Goal: Information Seeking & Learning: Learn about a topic

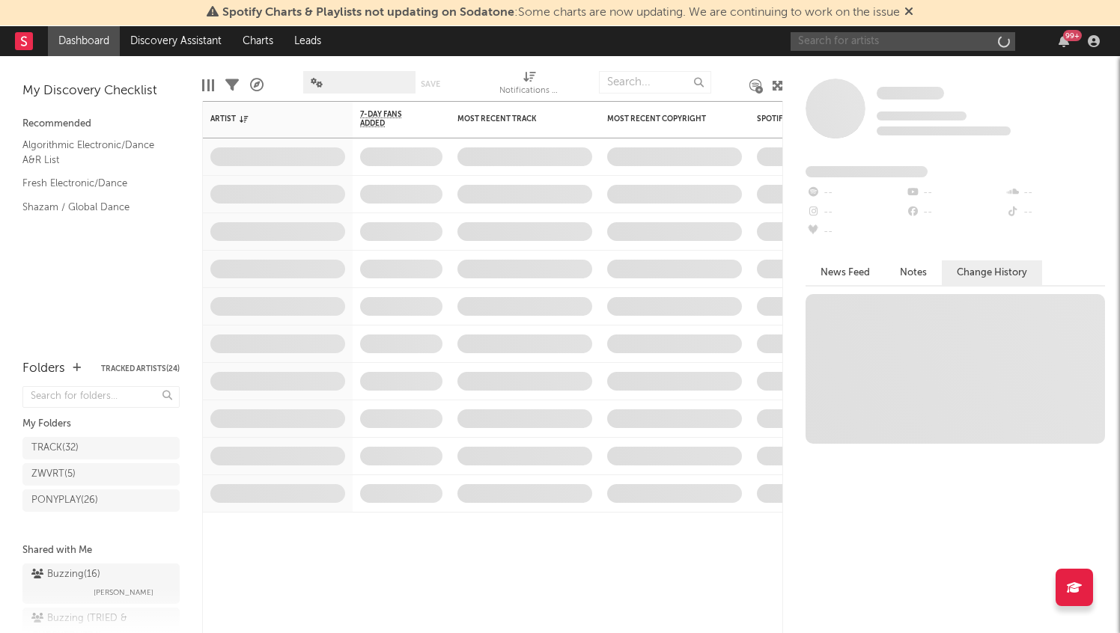
click at [878, 35] on input "text" at bounding box center [902, 41] width 225 height 19
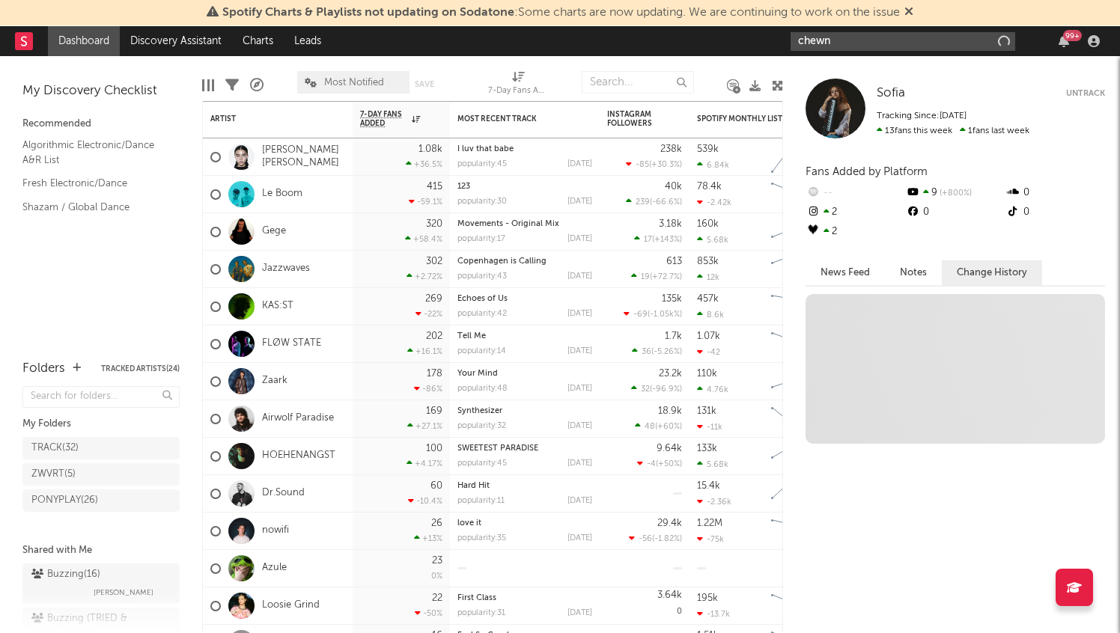
type input "chewna"
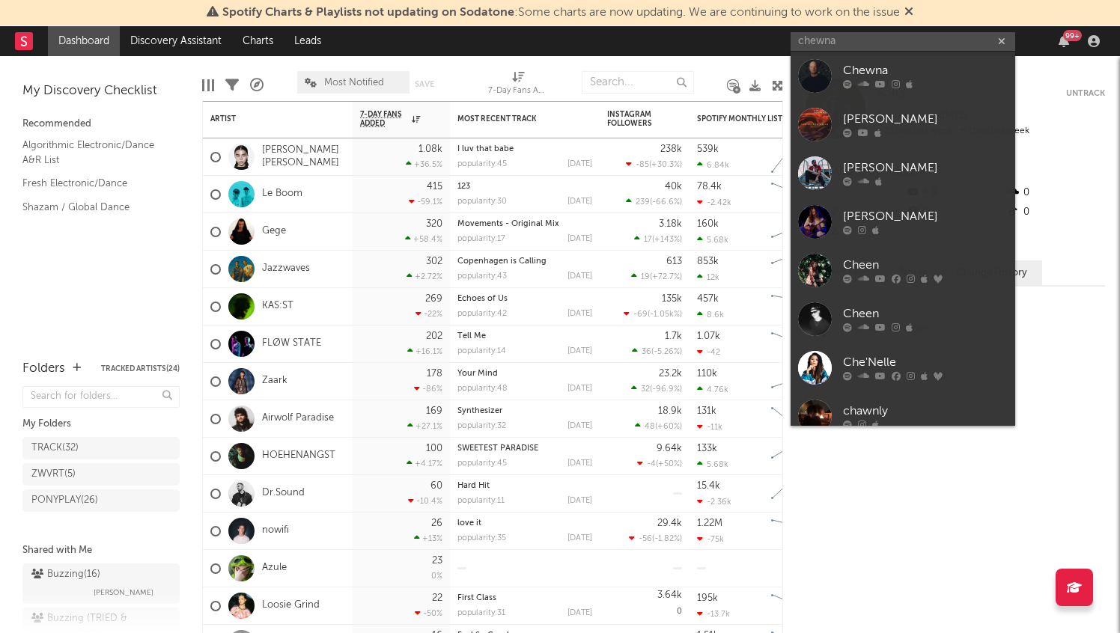
click at [864, 63] on div "Chewna" at bounding box center [925, 71] width 165 height 18
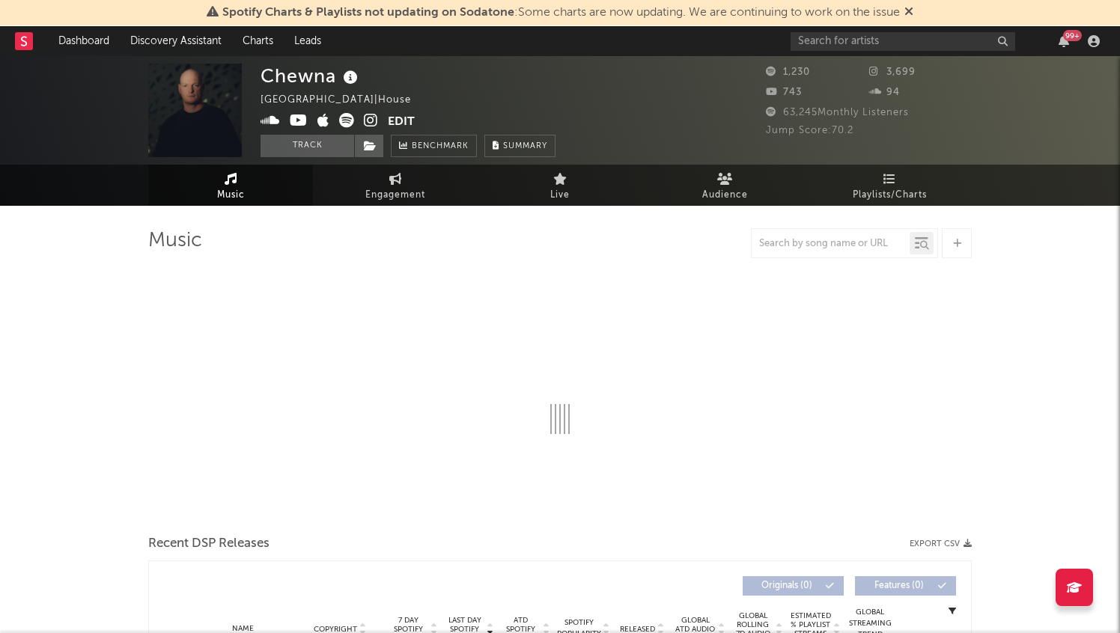
select select "1w"
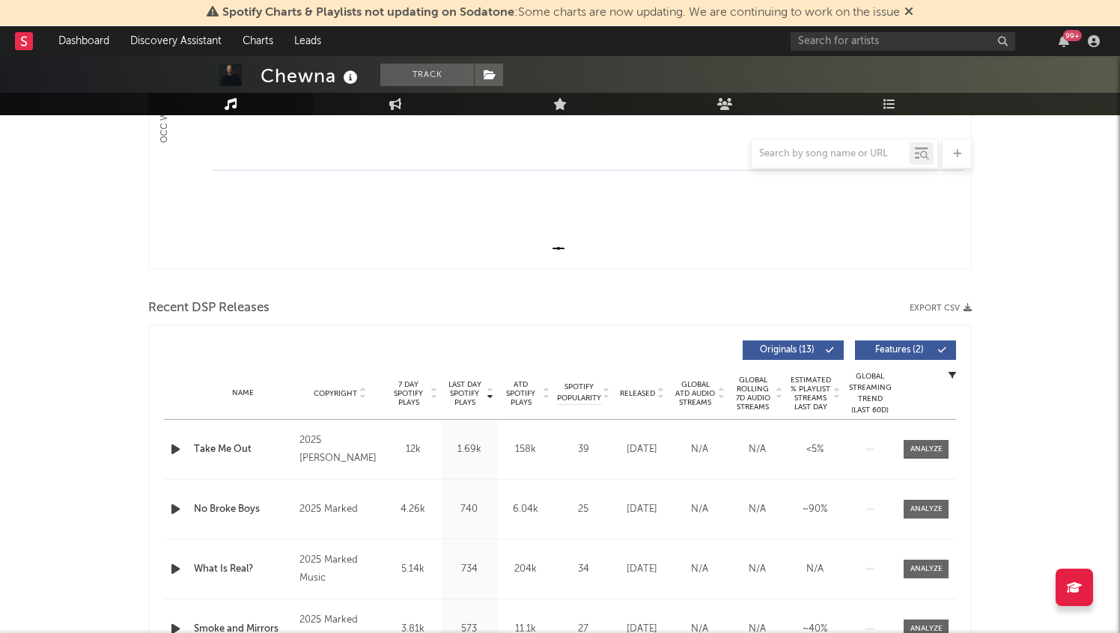
scroll to position [622, 0]
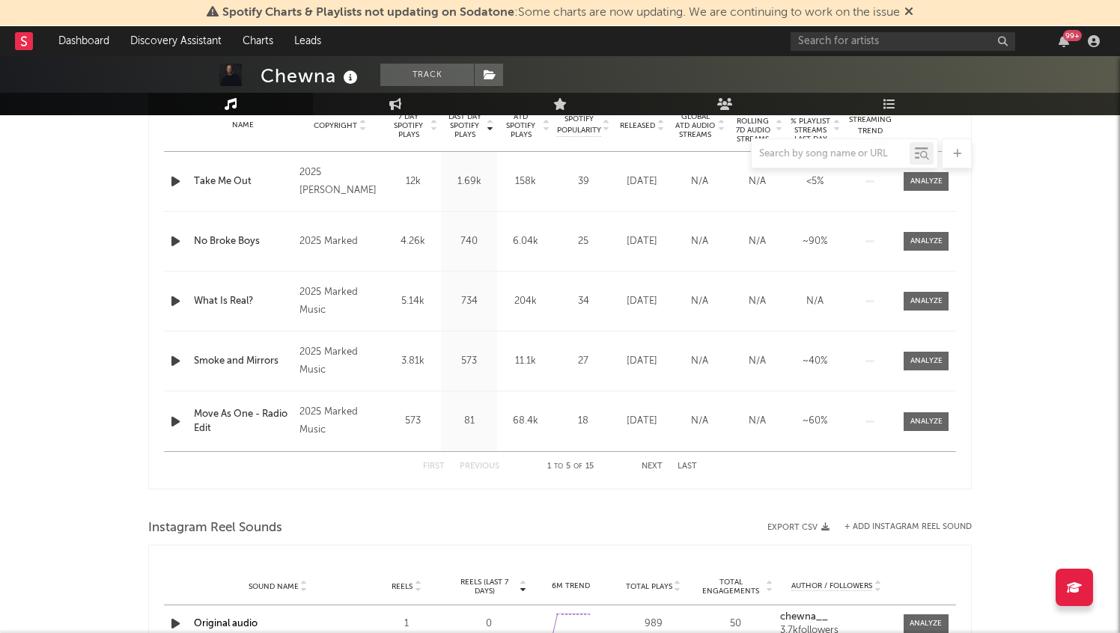
click at [651, 462] on button "Next" at bounding box center [651, 466] width 21 height 8
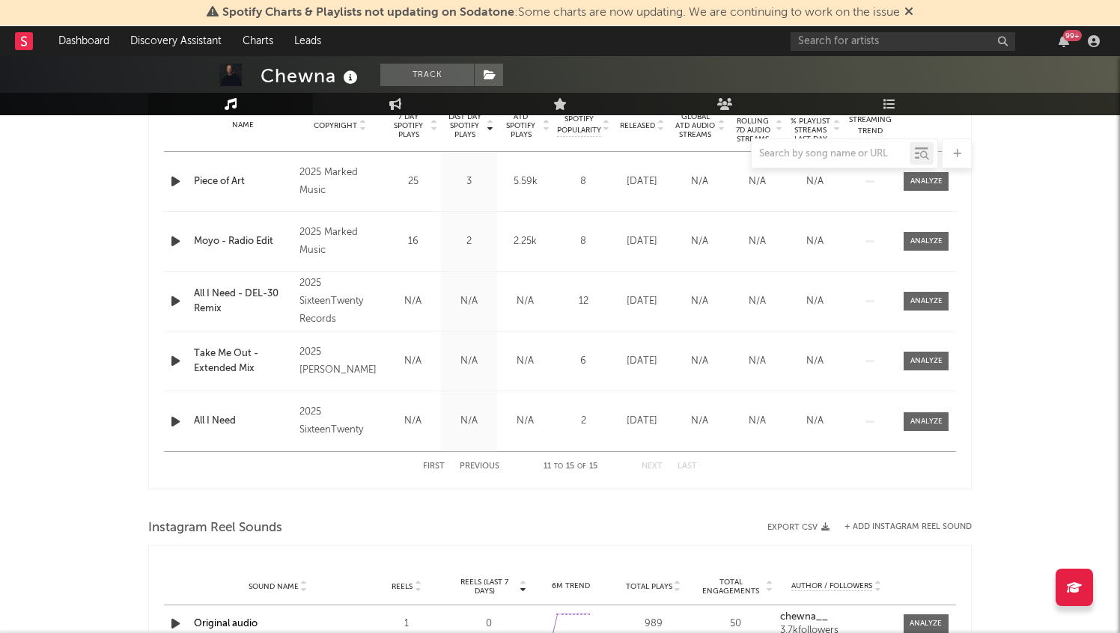
click at [488, 463] on button "Previous" at bounding box center [479, 466] width 40 height 8
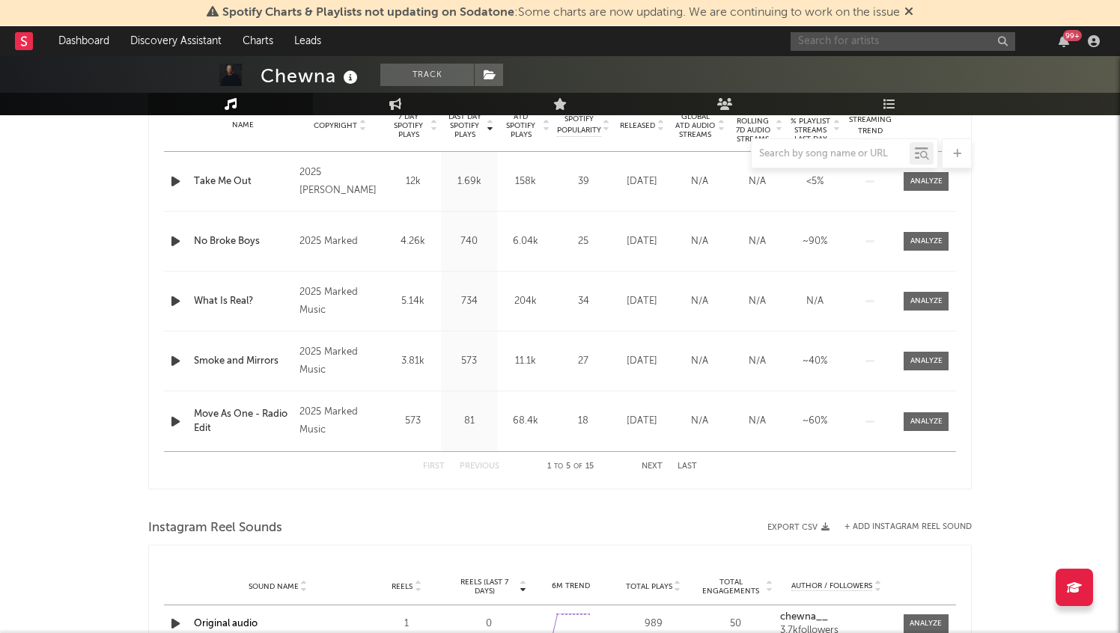
click at [879, 43] on input "text" at bounding box center [902, 41] width 225 height 19
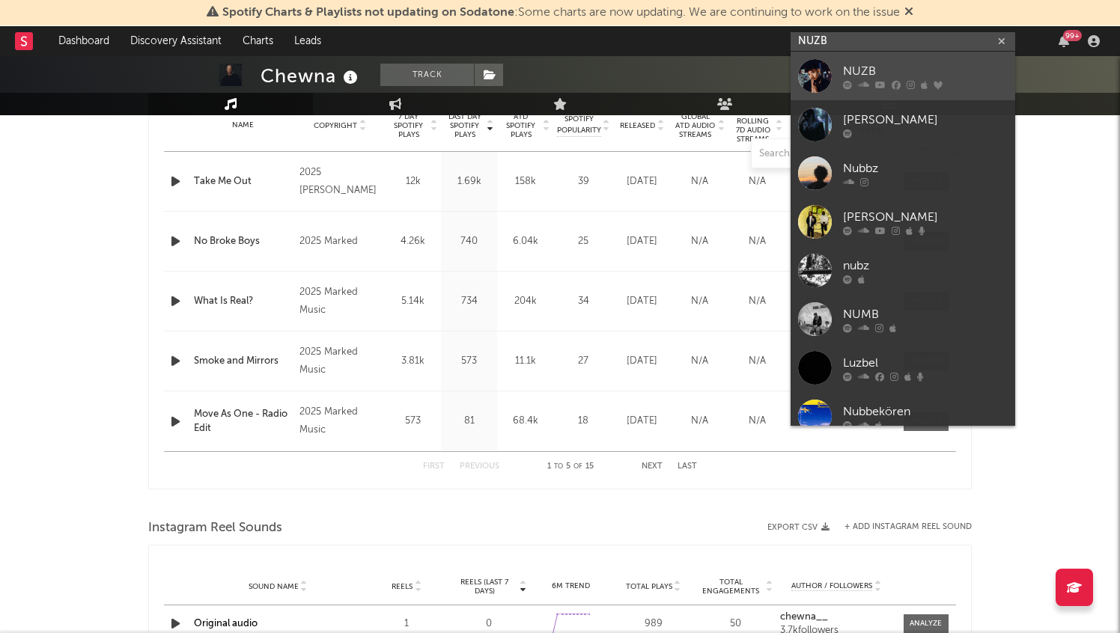
type input "NUZB"
click at [907, 64] on div "NUZB" at bounding box center [925, 71] width 165 height 18
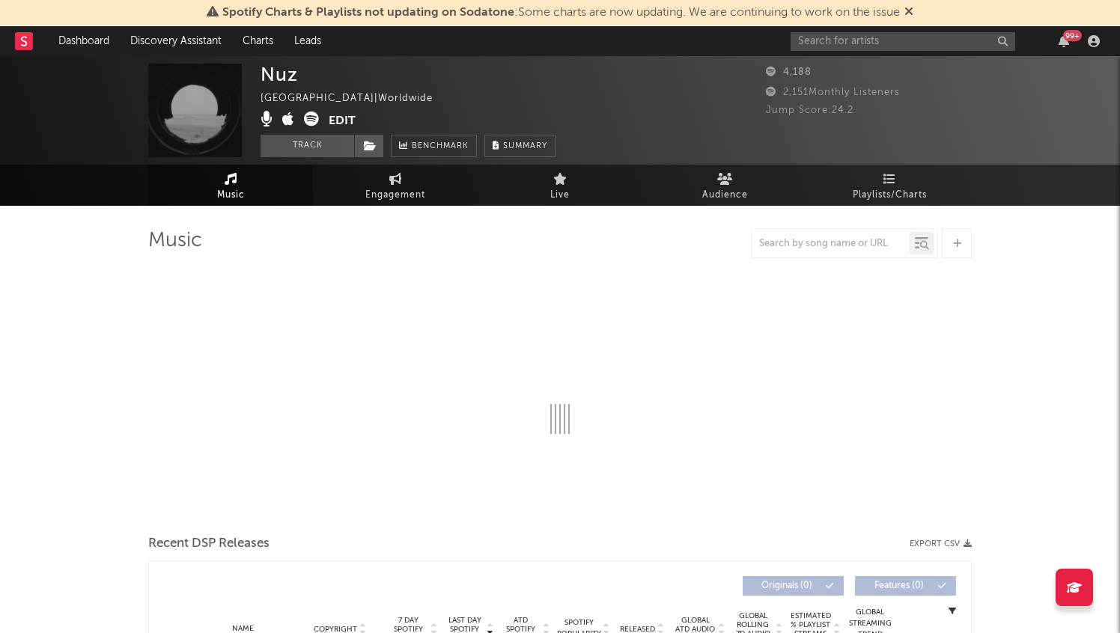
select select "1w"
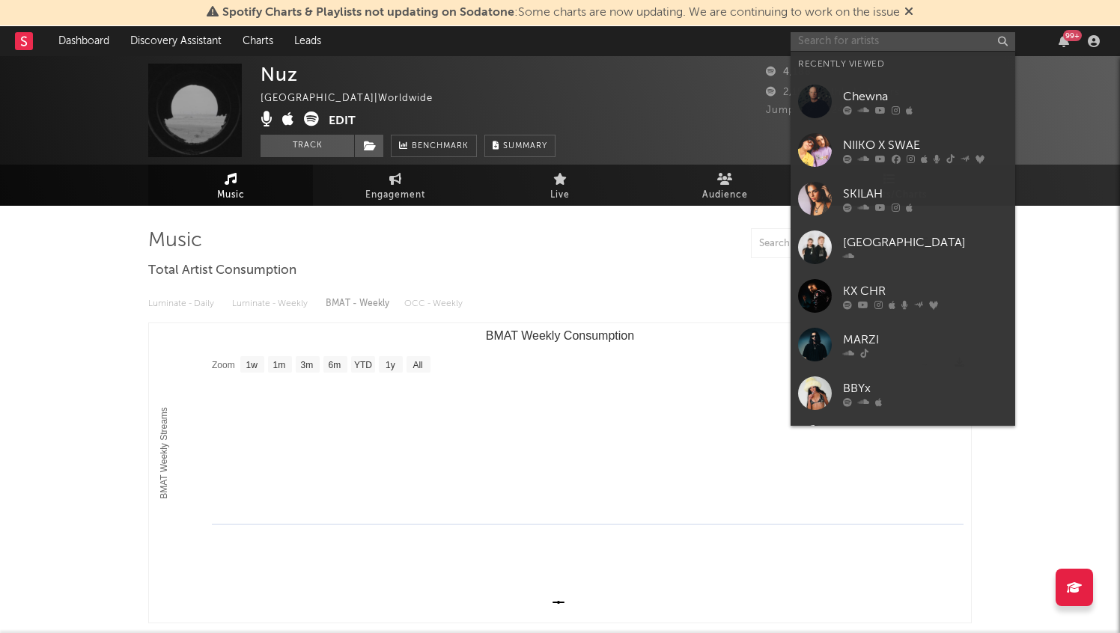
click at [821, 43] on input "text" at bounding box center [902, 41] width 225 height 19
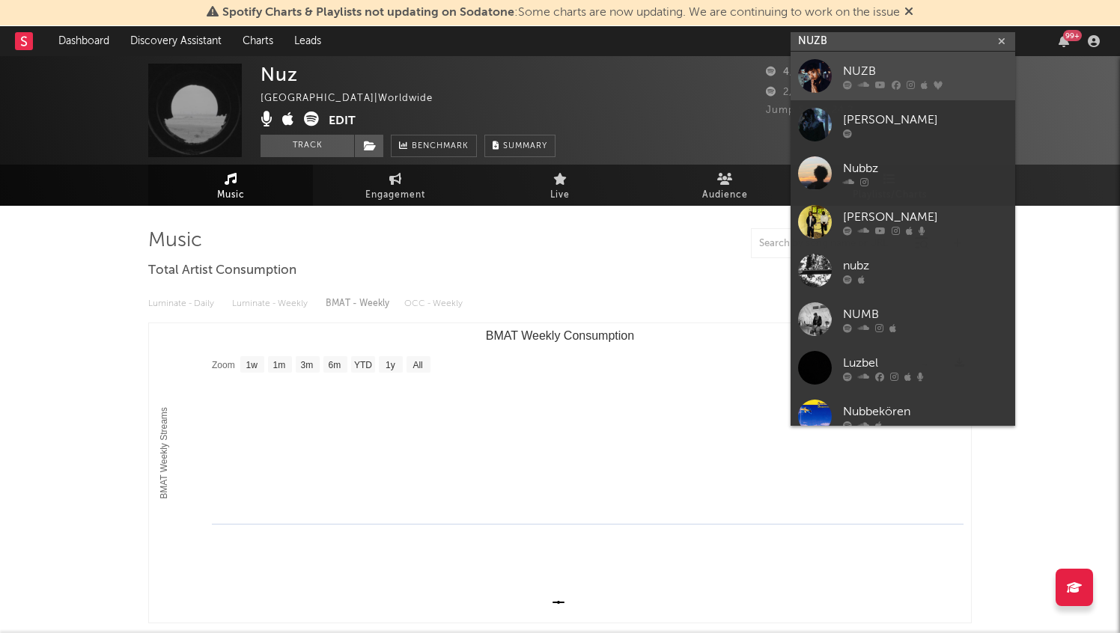
type input "NUZB"
click at [839, 68] on link "NUZB" at bounding box center [902, 76] width 225 height 49
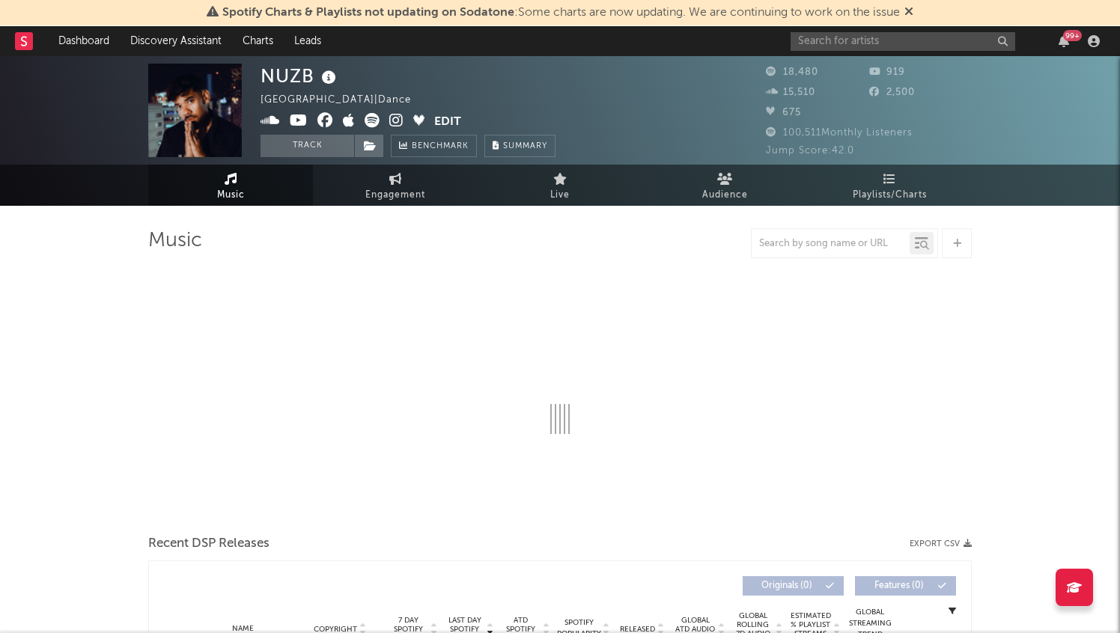
select select "6m"
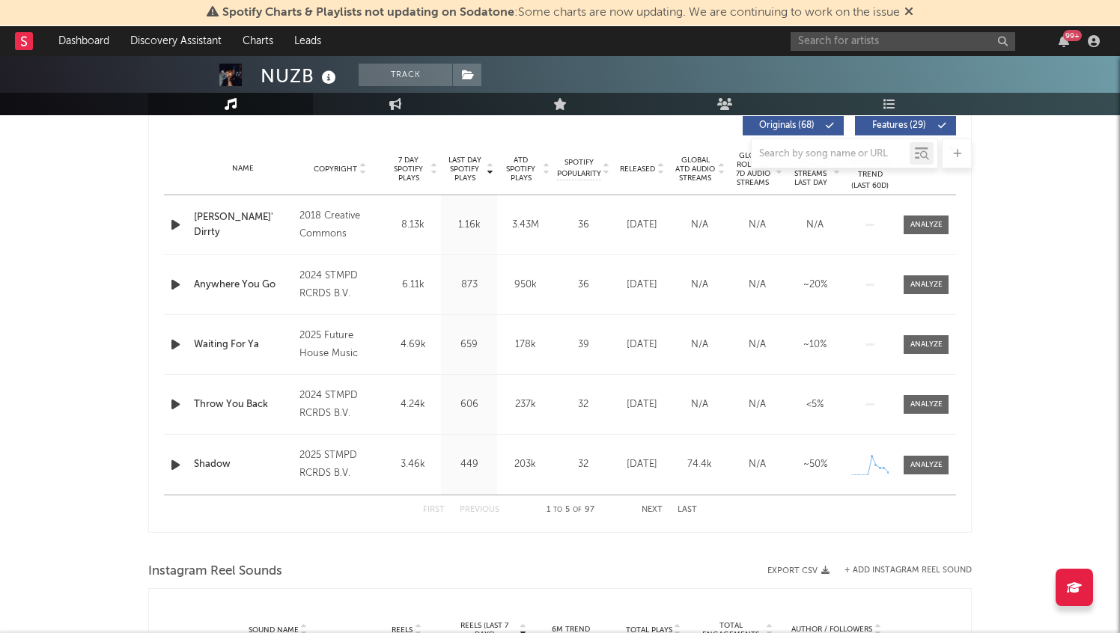
scroll to position [577, 0]
click at [653, 508] on button "Next" at bounding box center [651, 511] width 21 height 8
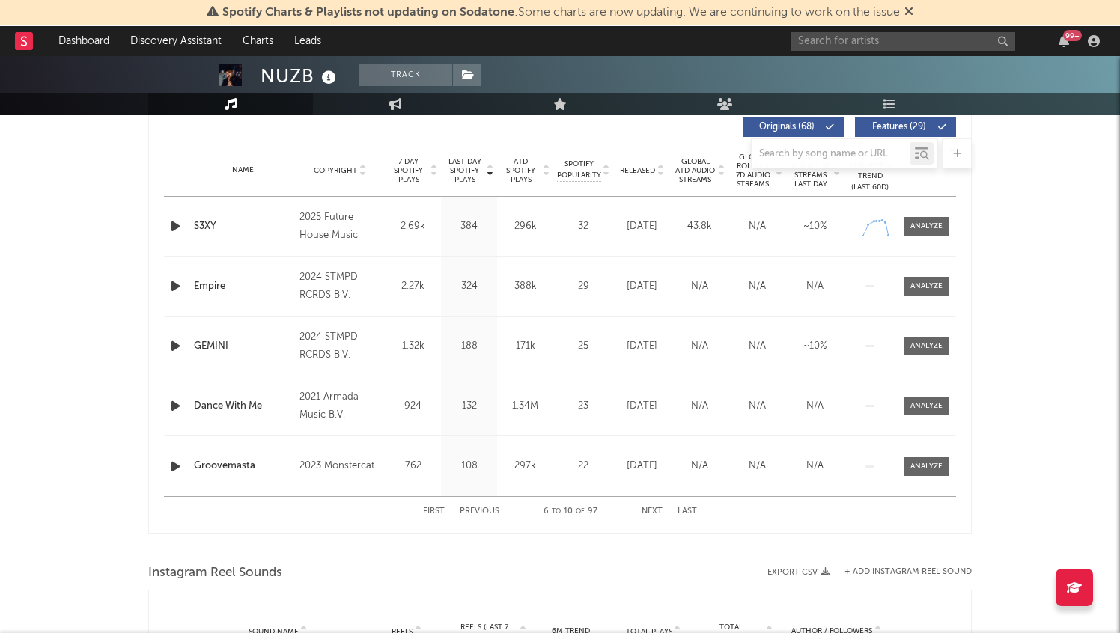
click at [436, 512] on button "First" at bounding box center [434, 511] width 22 height 8
click at [20, 43] on rect at bounding box center [24, 41] width 18 height 18
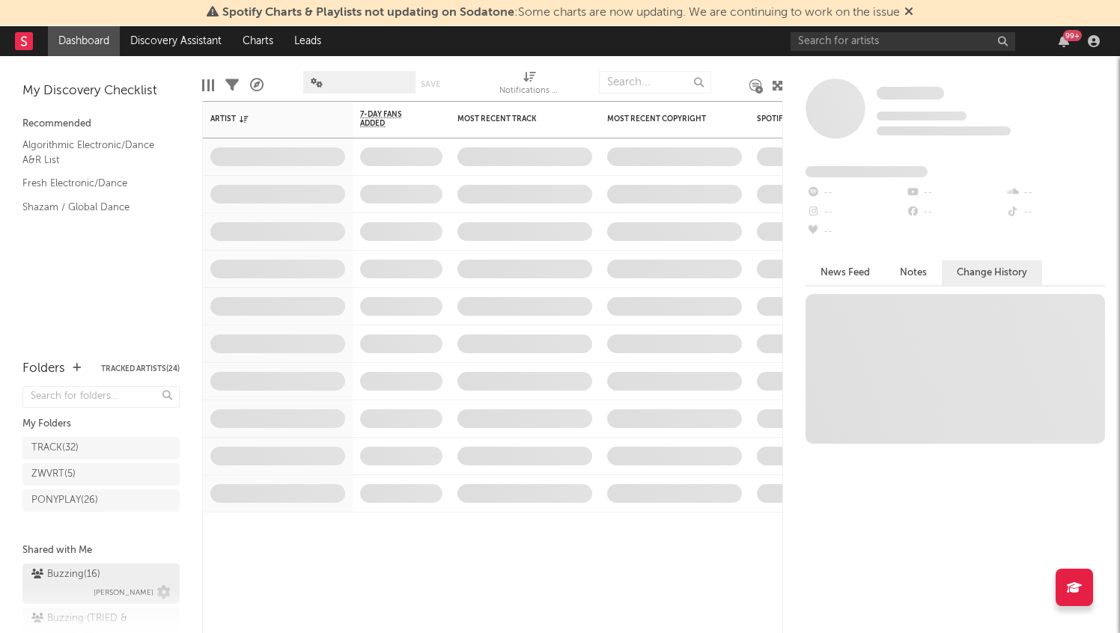
click at [118, 584] on span "[PERSON_NAME]" at bounding box center [124, 593] width 60 height 18
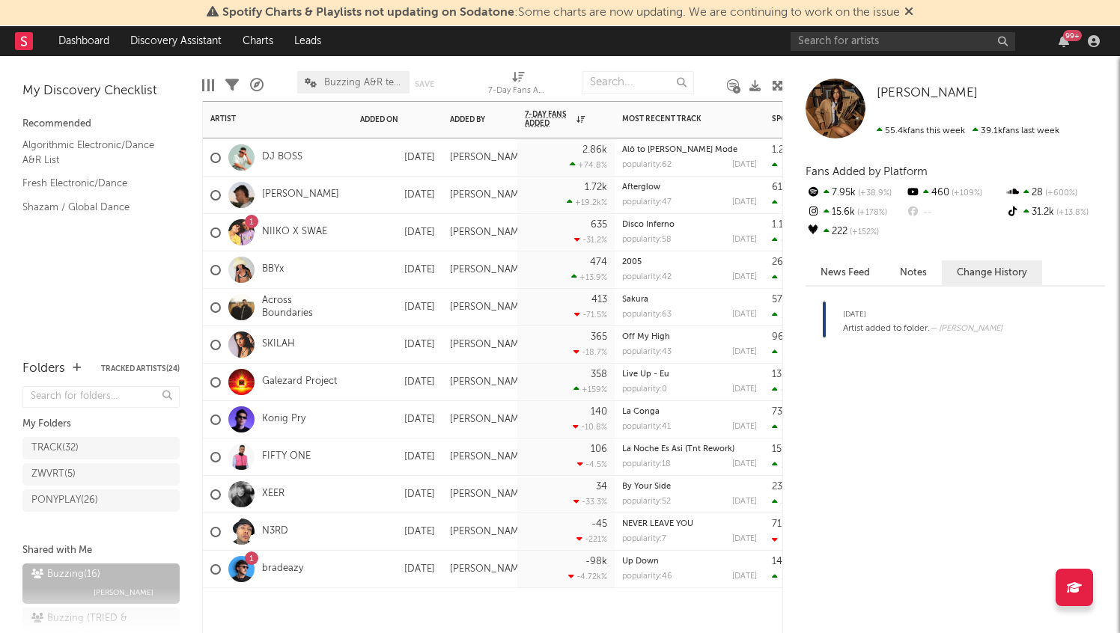
click at [274, 525] on div "N3RD" at bounding box center [249, 531] width 78 height 43
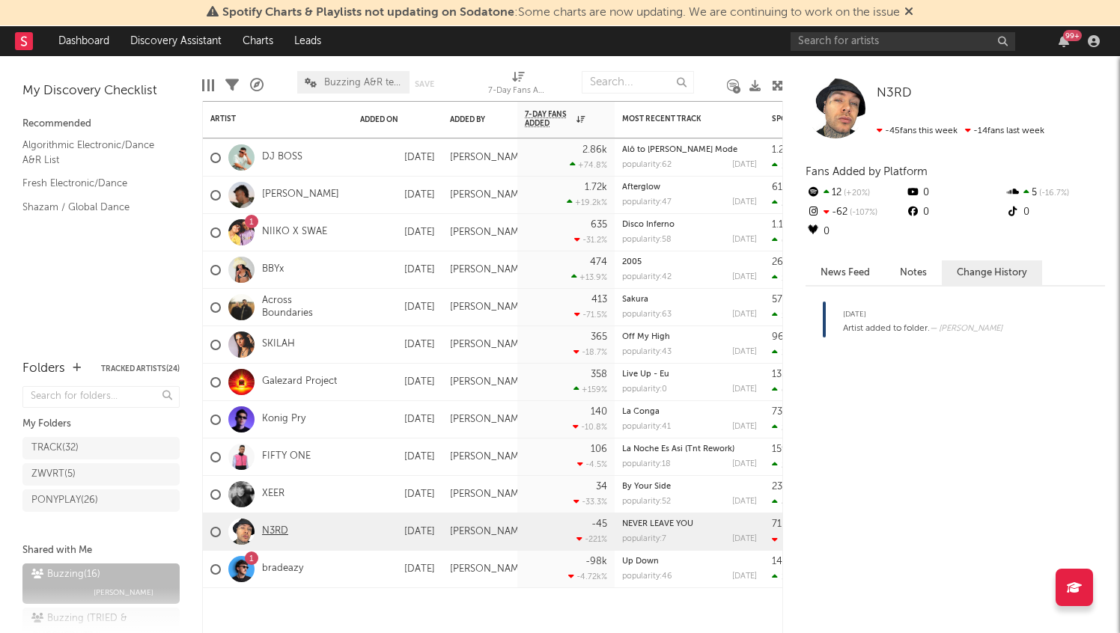
click at [272, 534] on link "N3RD" at bounding box center [275, 531] width 26 height 13
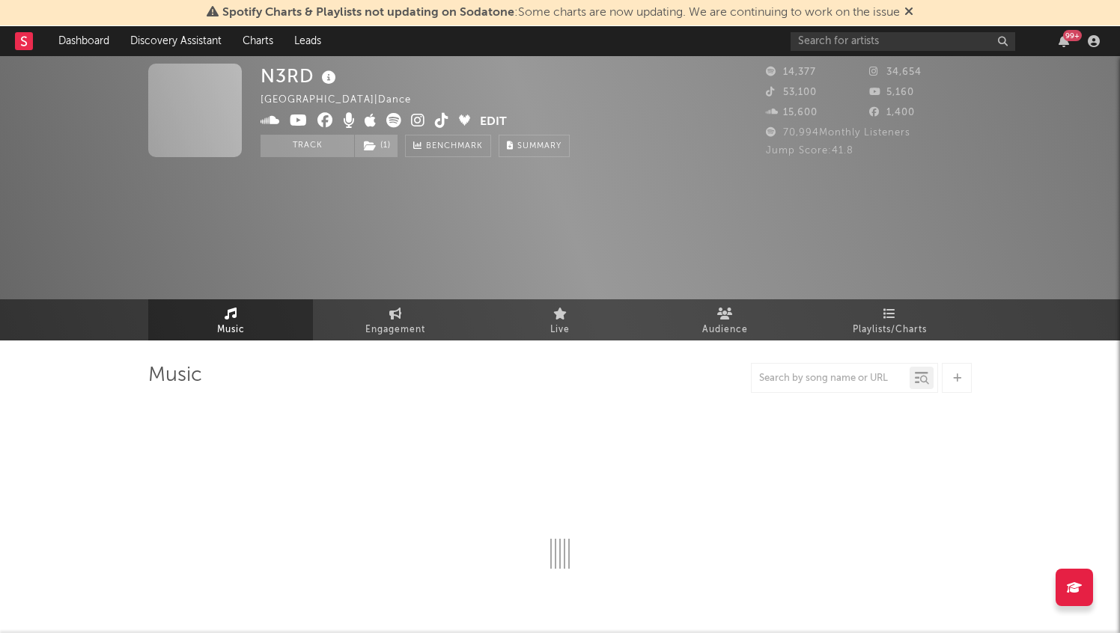
select select "6m"
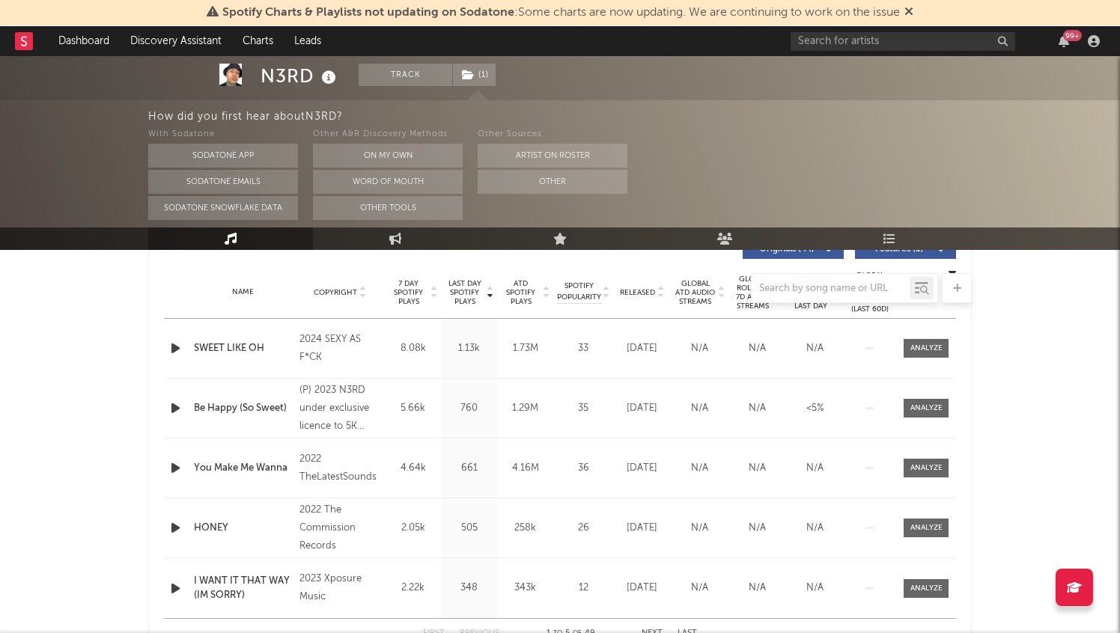
scroll to position [593, 0]
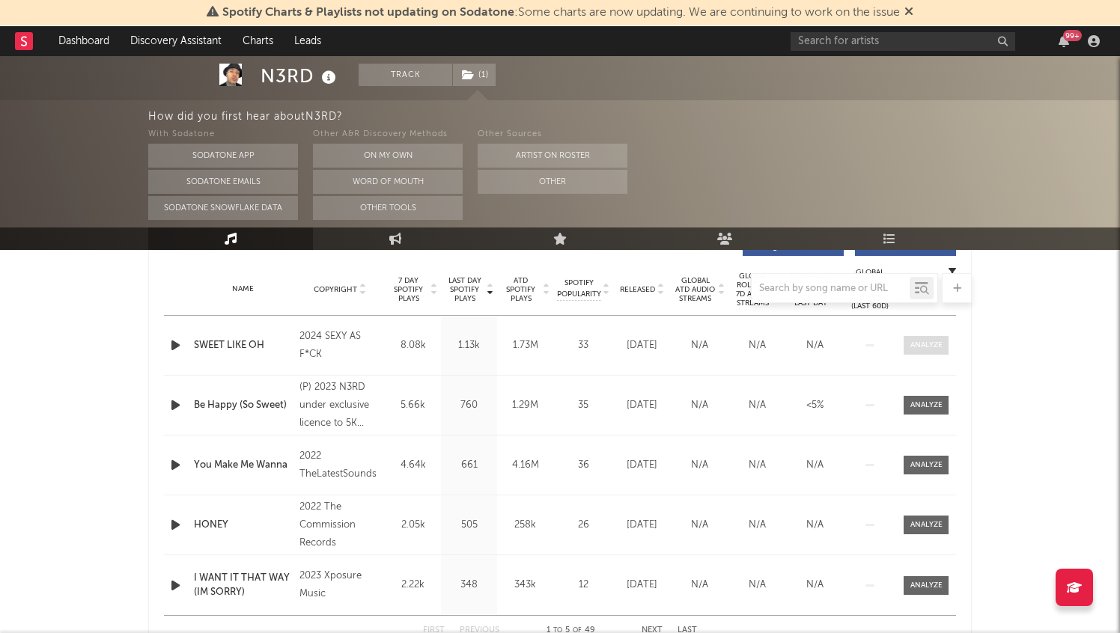
click at [931, 343] on div at bounding box center [926, 345] width 32 height 11
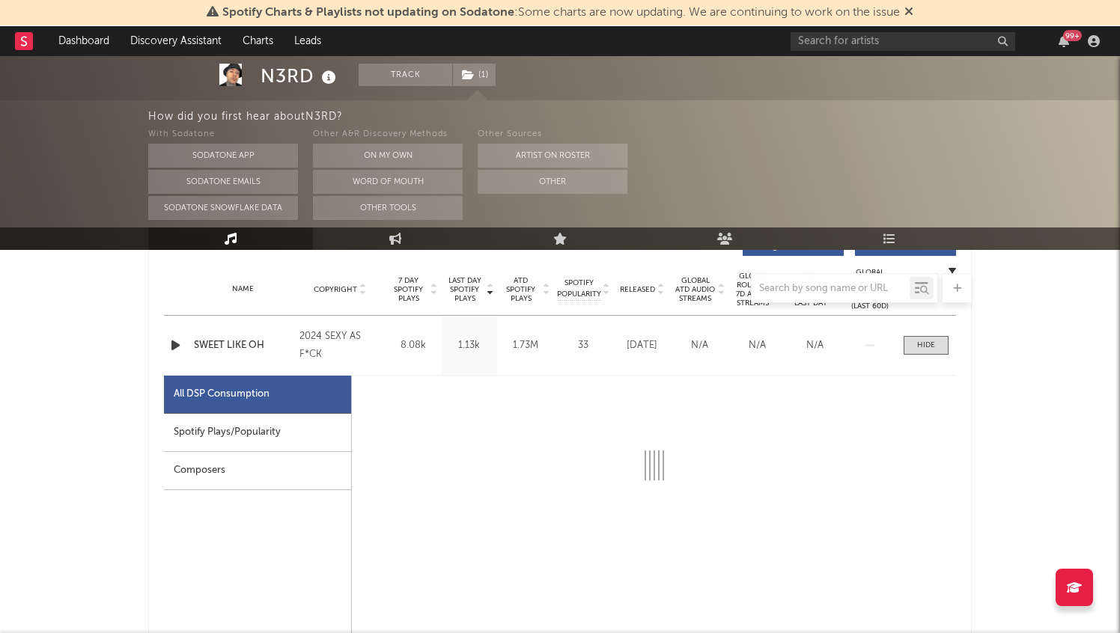
click at [320, 434] on div "Spotify Plays/Popularity" at bounding box center [257, 433] width 187 height 38
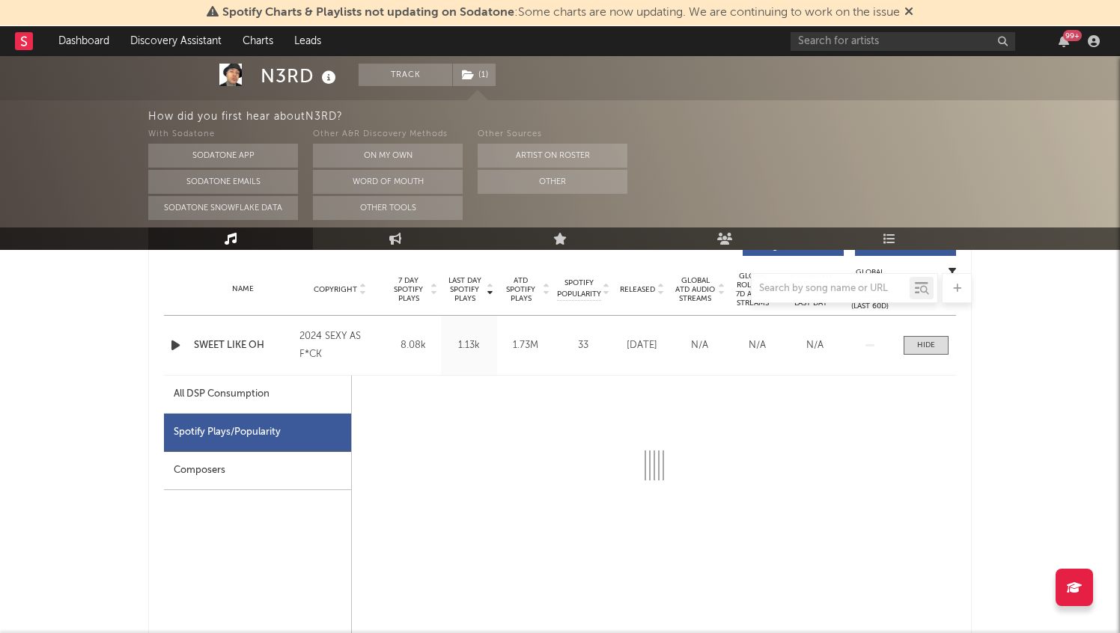
select select "6m"
select select "1w"
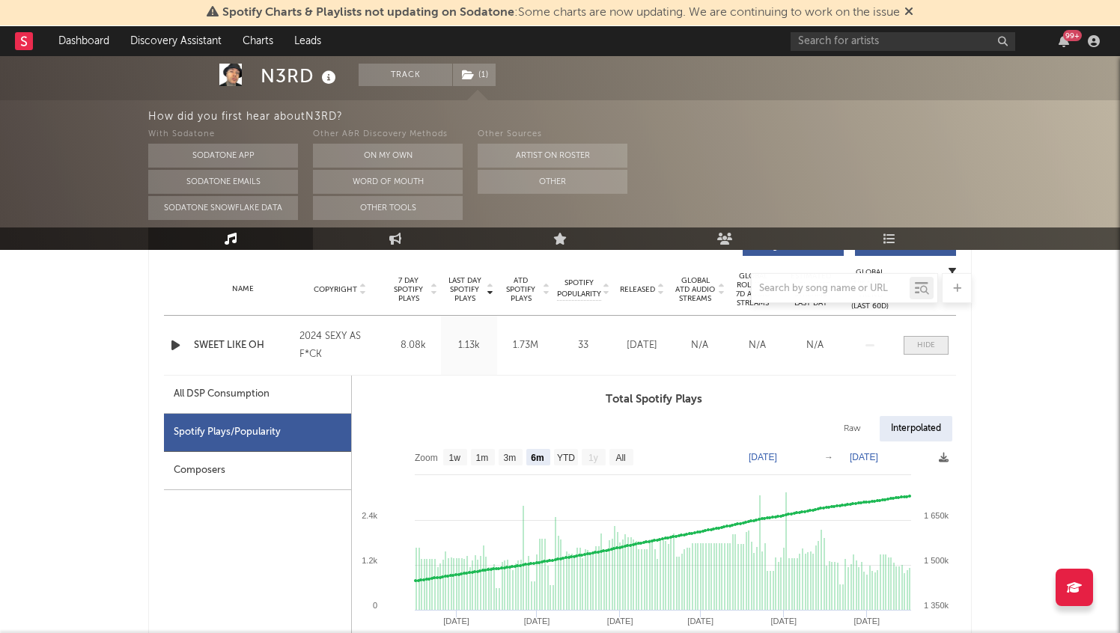
click at [934, 349] on div at bounding box center [926, 345] width 18 height 11
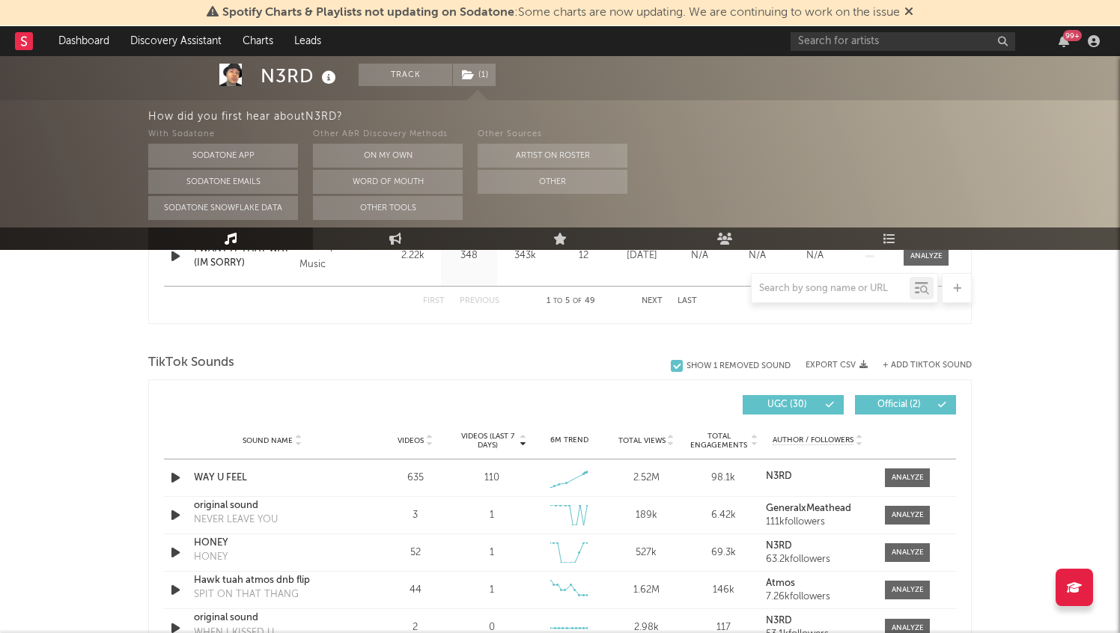
scroll to position [961, 0]
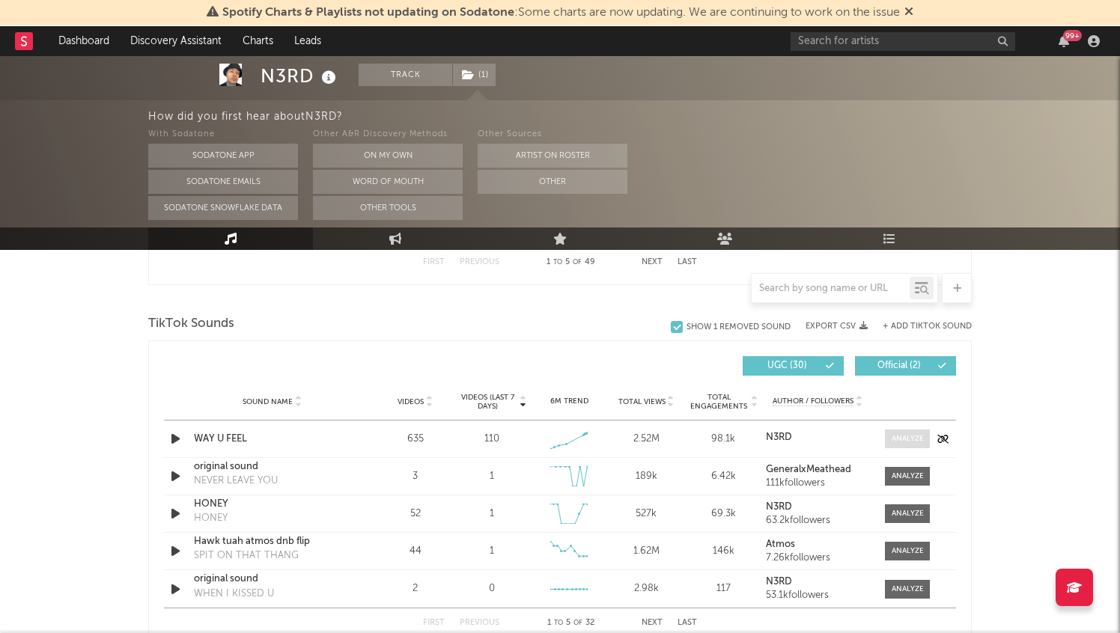
click at [911, 445] on span at bounding box center [907, 439] width 45 height 19
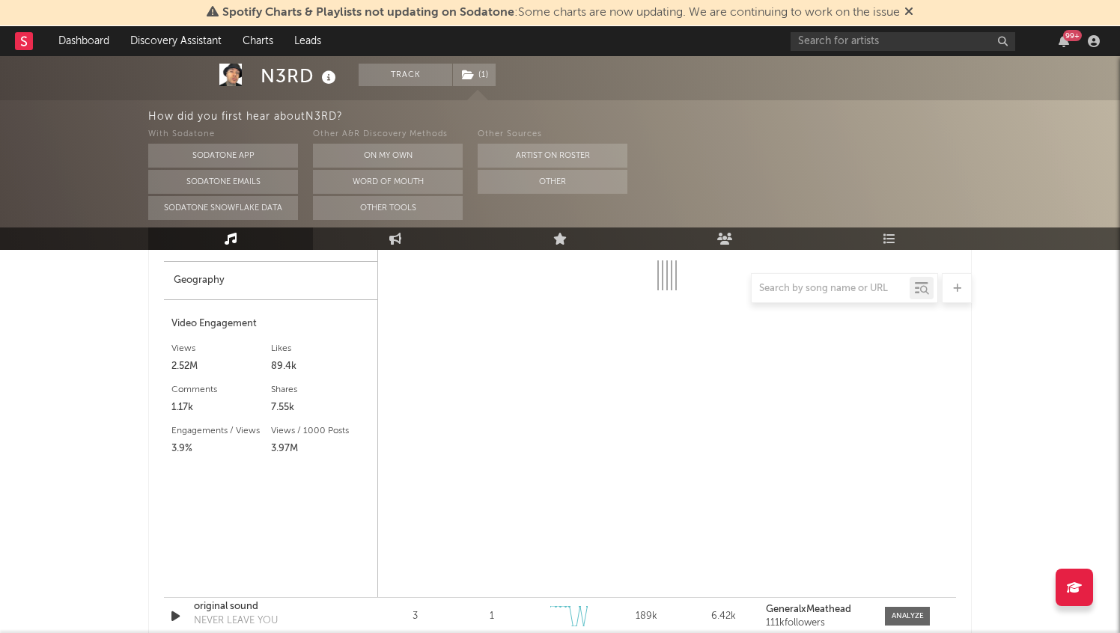
scroll to position [1251, 0]
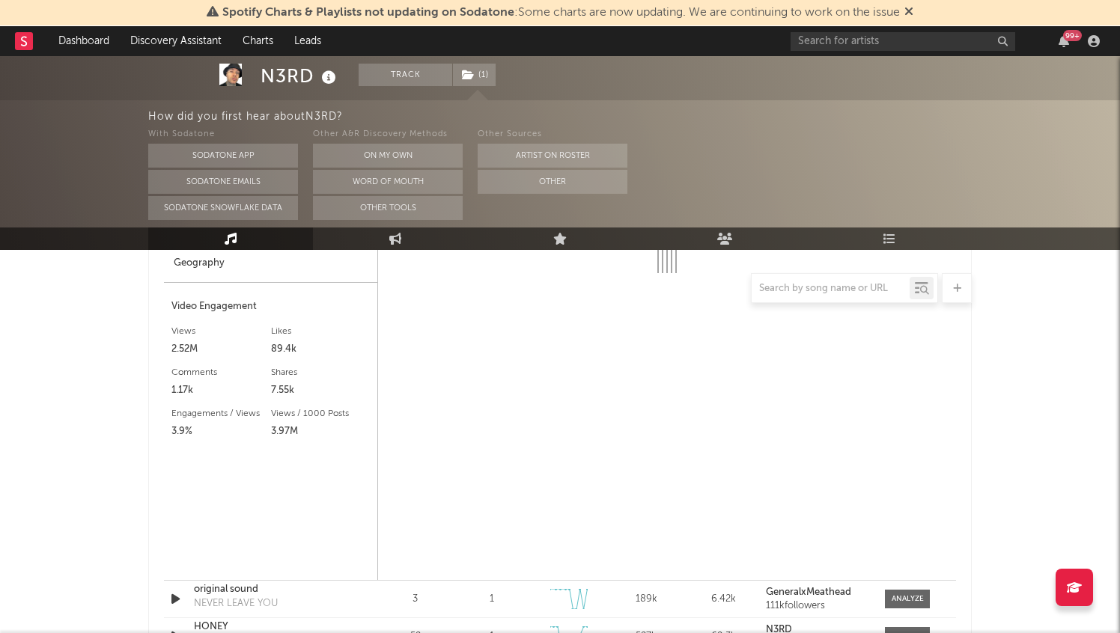
select select "1w"
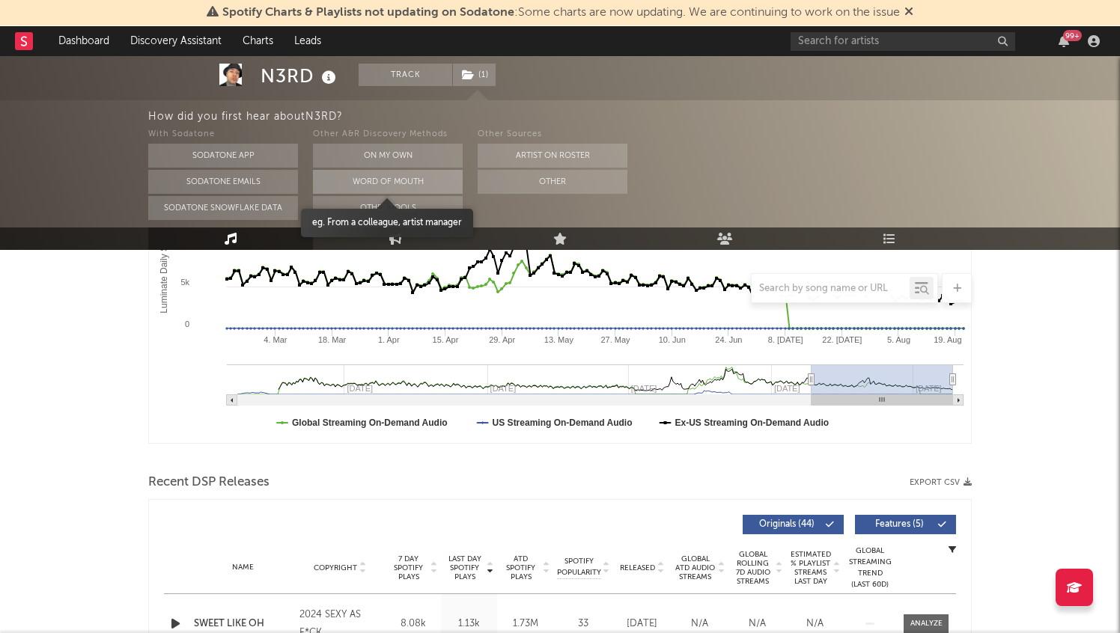
scroll to position [0, 0]
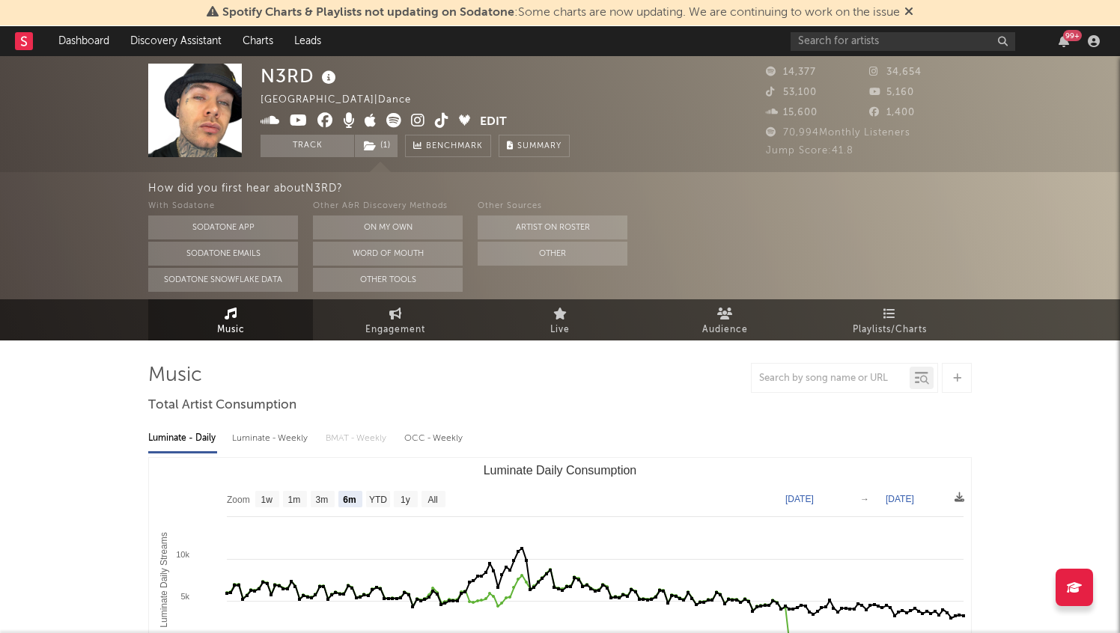
click at [259, 123] on div "N3RD [GEOGRAPHIC_DATA] | Dance Edit Track ( 1 ) Benchmark Summary 14,377 34,654…" at bounding box center [560, 114] width 1120 height 116
click at [271, 115] on icon at bounding box center [269, 120] width 19 height 15
